Goal: Task Accomplishment & Management: Manage account settings

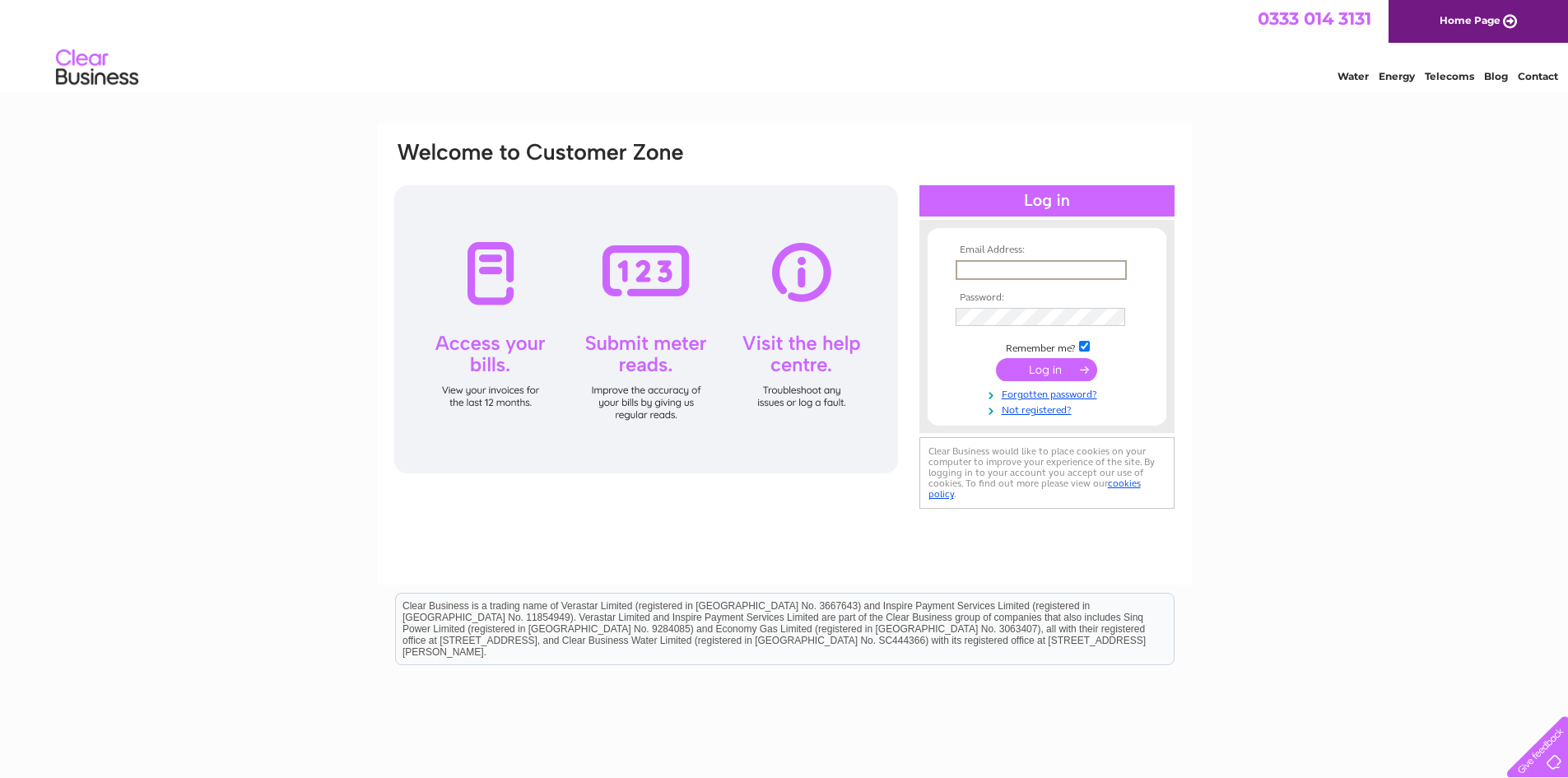
click at [1006, 260] on input "text" at bounding box center [1040, 270] width 171 height 20
type input "[PERSON_NAME][EMAIL_ADDRESS][DOMAIN_NAME]"
click at [996, 358] on input "submit" at bounding box center [1047, 369] width 102 height 23
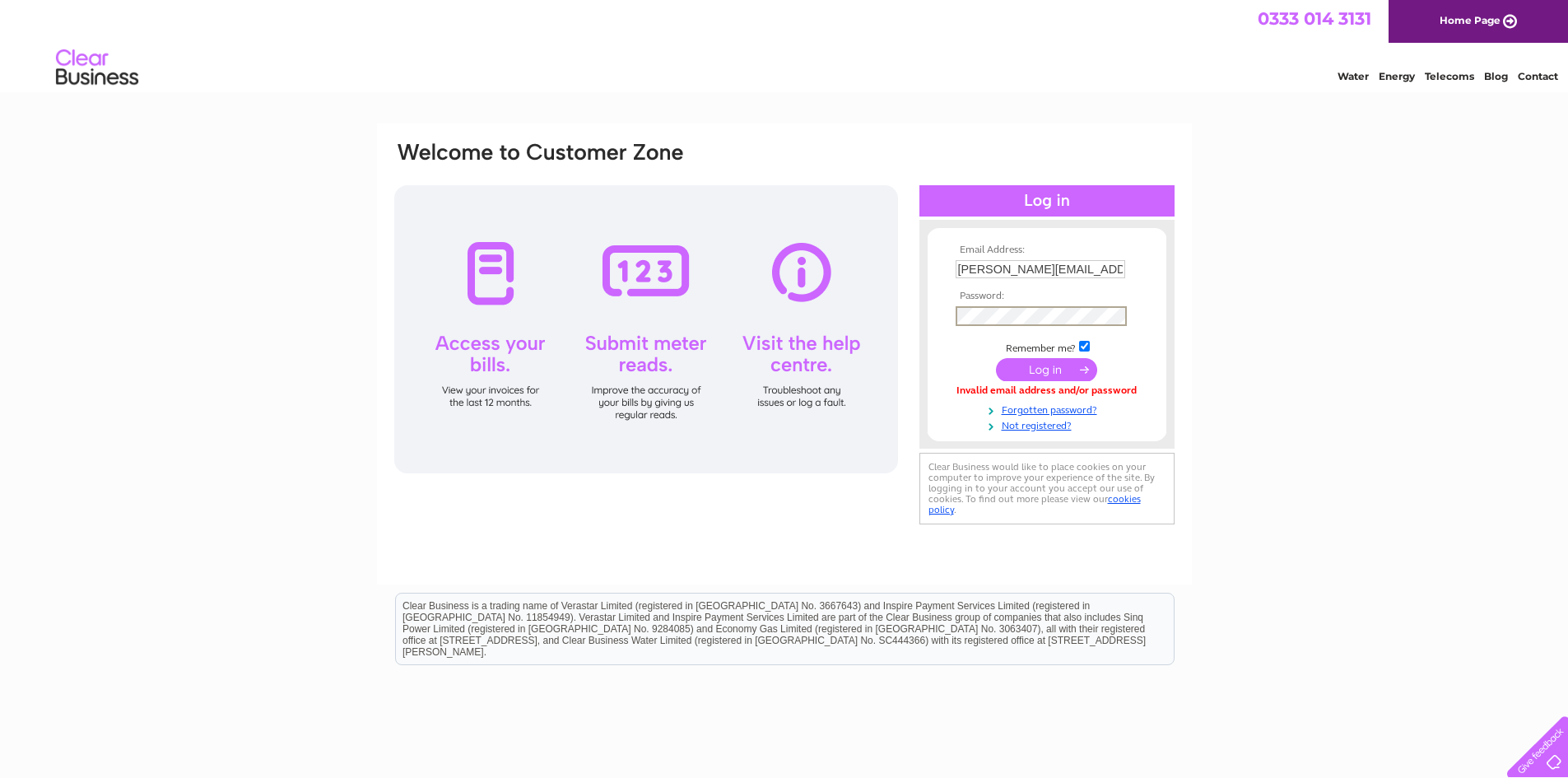
click at [996, 358] on input "submit" at bounding box center [1047, 369] width 102 height 23
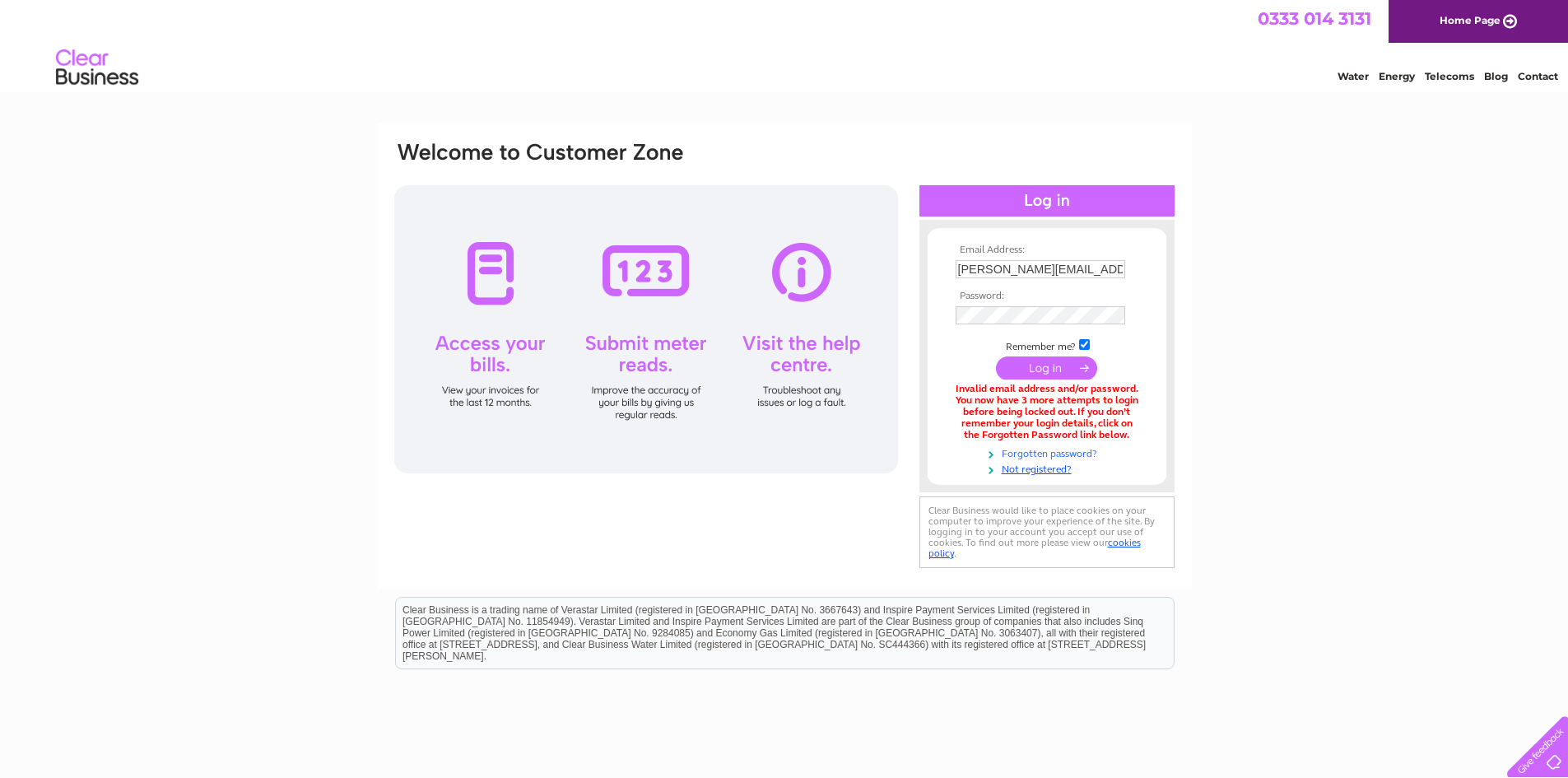
click at [1075, 452] on link "Forgotten password?" at bounding box center [1049, 452] width 187 height 15
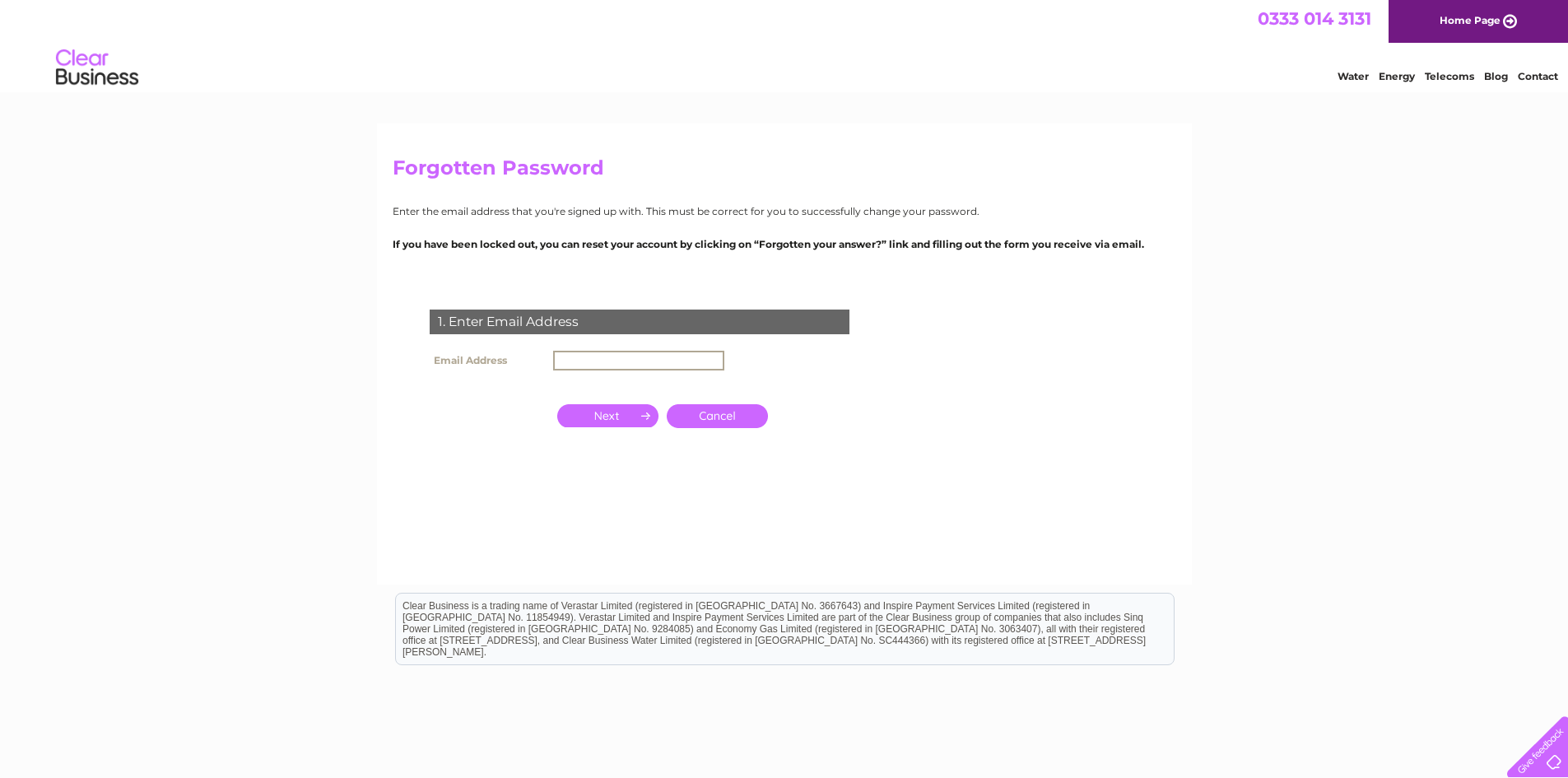
click at [604, 359] on input "text" at bounding box center [638, 361] width 171 height 20
type input "[PERSON_NAME][EMAIL_ADDRESS][DOMAIN_NAME]"
click at [624, 405] on input "button" at bounding box center [608, 413] width 102 height 23
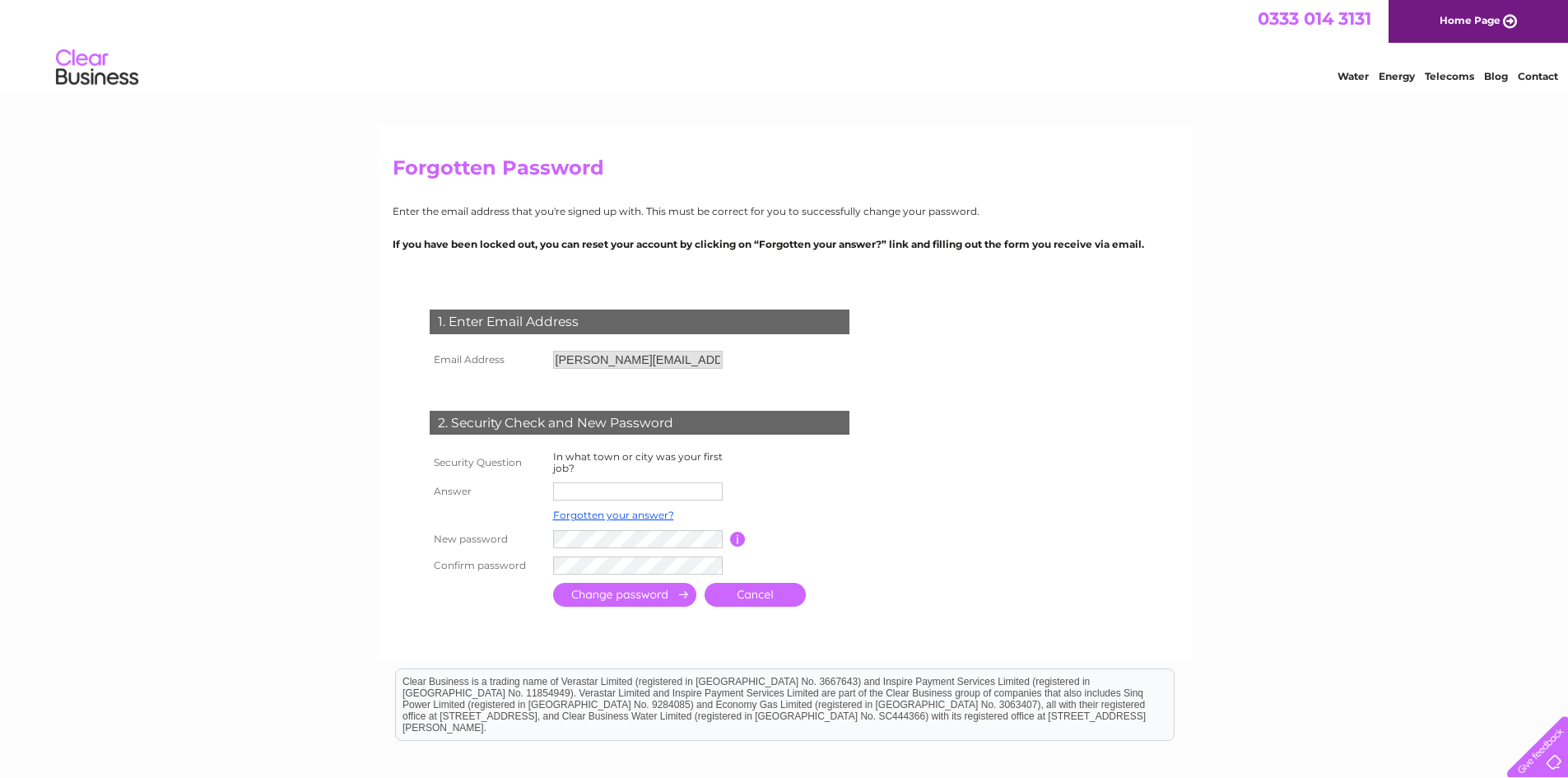
click at [576, 491] on input "text" at bounding box center [637, 491] width 169 height 18
type input "stornoway"
click at [646, 595] on input "submit" at bounding box center [624, 595] width 143 height 24
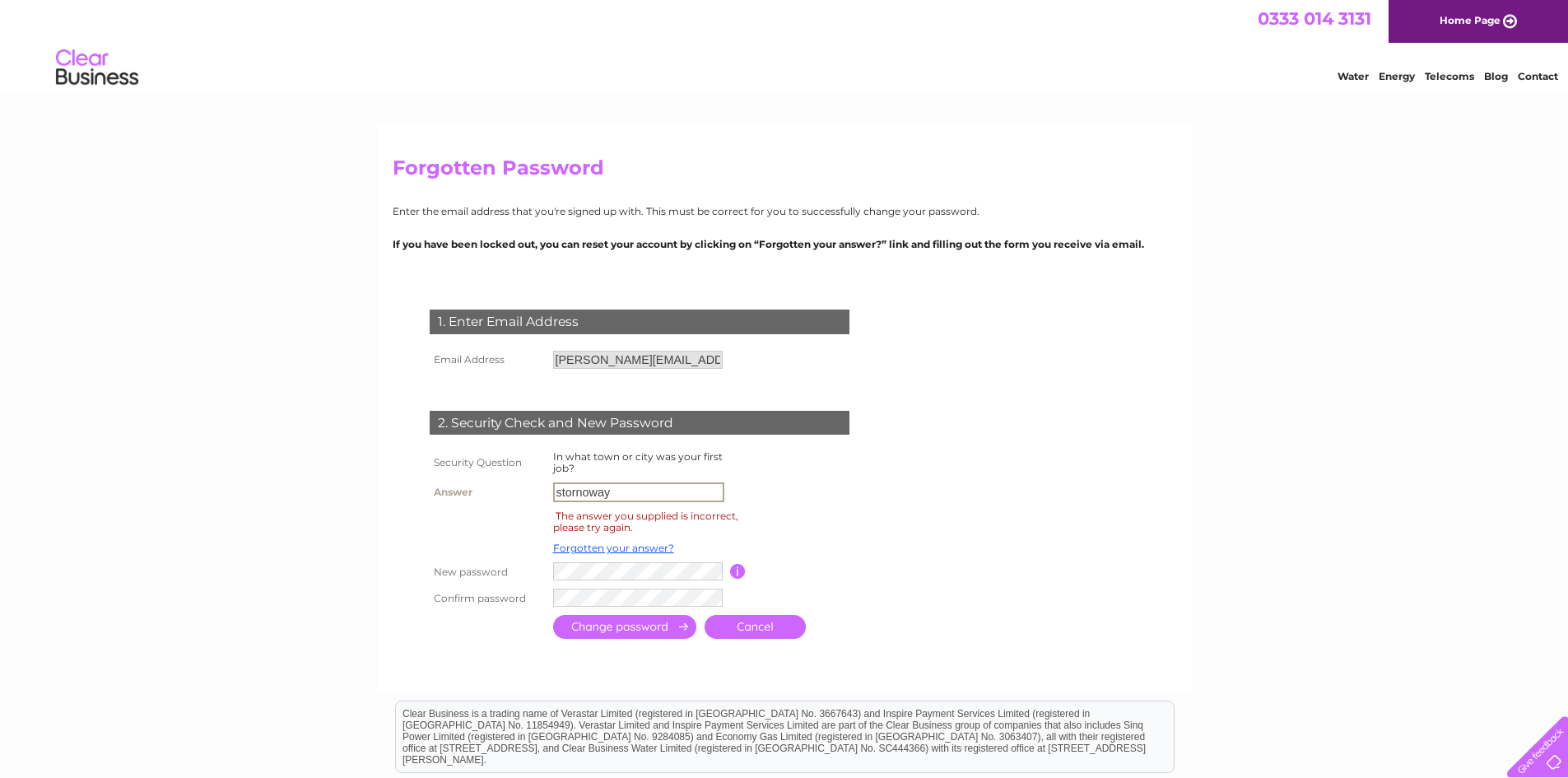
drag, startPoint x: 567, startPoint y: 493, endPoint x: 288, endPoint y: 481, distance: 279.3
click at [318, 493] on div "Forgotten Password Enter the email address that you're signed up with. This mus…" at bounding box center [784, 549] width 1568 height 851
type input "parkend"
click at [553, 615] on input "submit" at bounding box center [624, 627] width 143 height 24
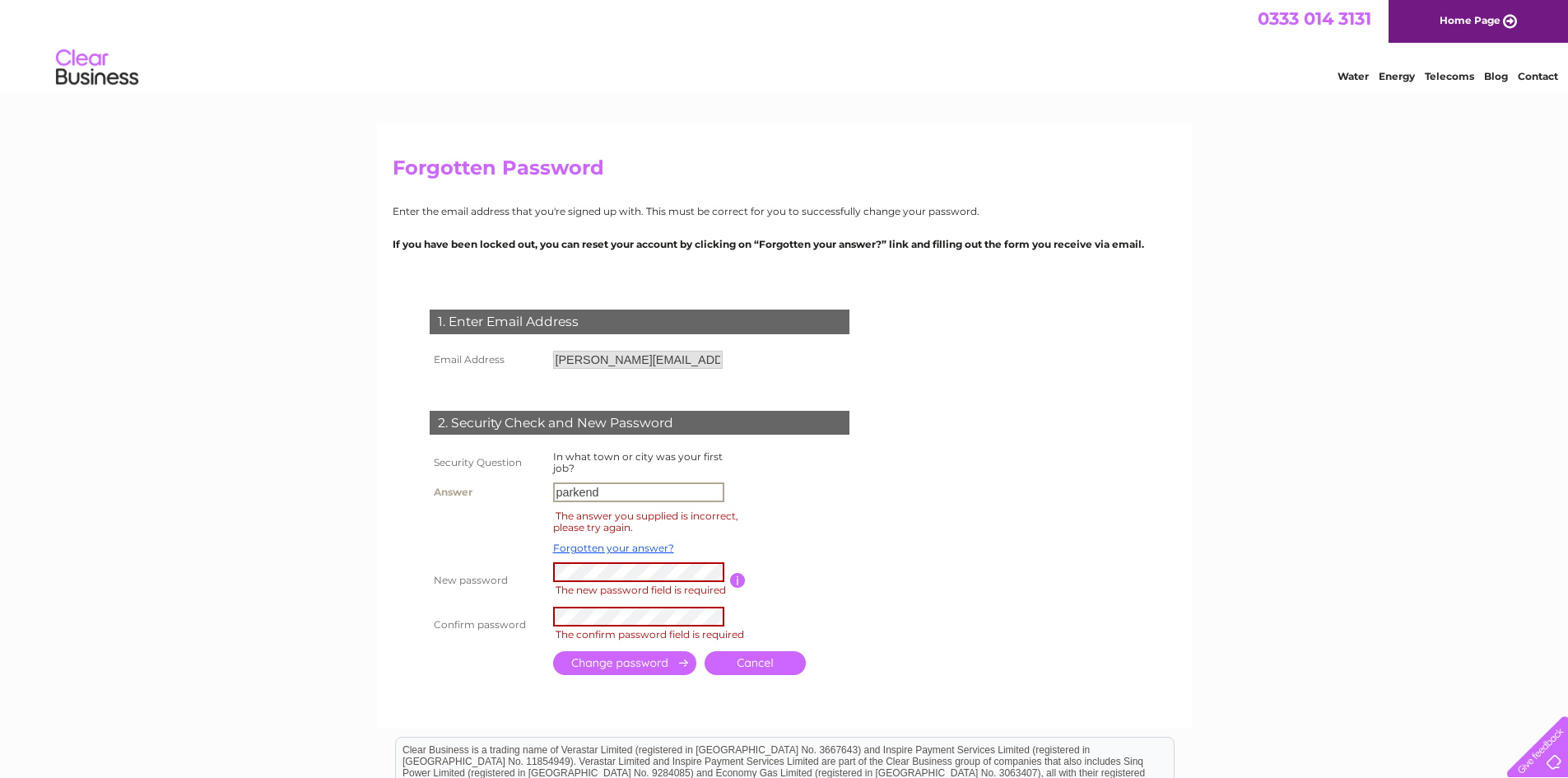
drag, startPoint x: 498, startPoint y: 491, endPoint x: 435, endPoint y: 497, distance: 63.3
click at [435, 497] on tr "Answer parkend" at bounding box center [659, 492] width 468 height 28
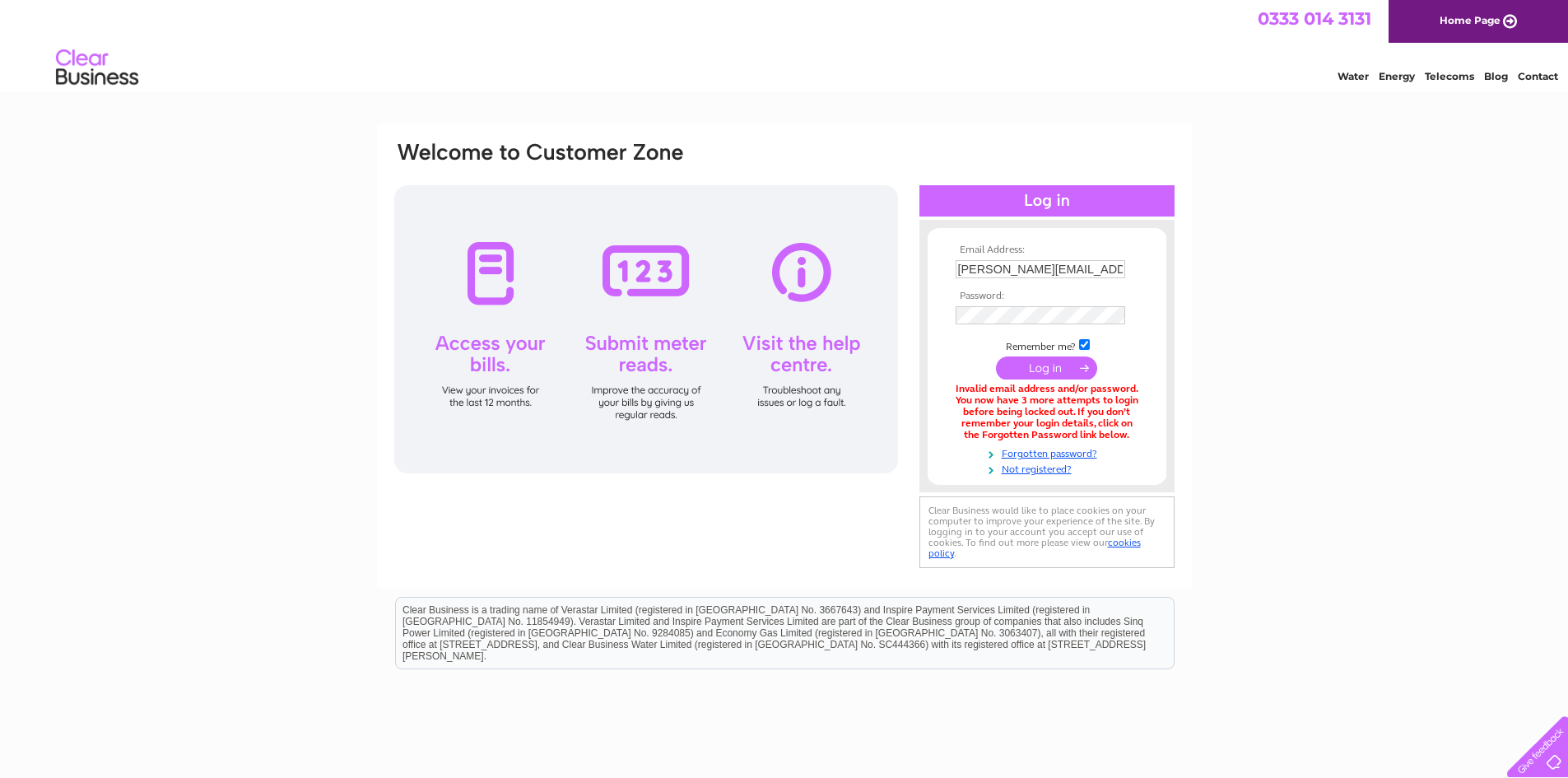
click at [1050, 369] on input "submit" at bounding box center [1047, 367] width 102 height 23
